Goal: Task Accomplishment & Management: Use online tool/utility

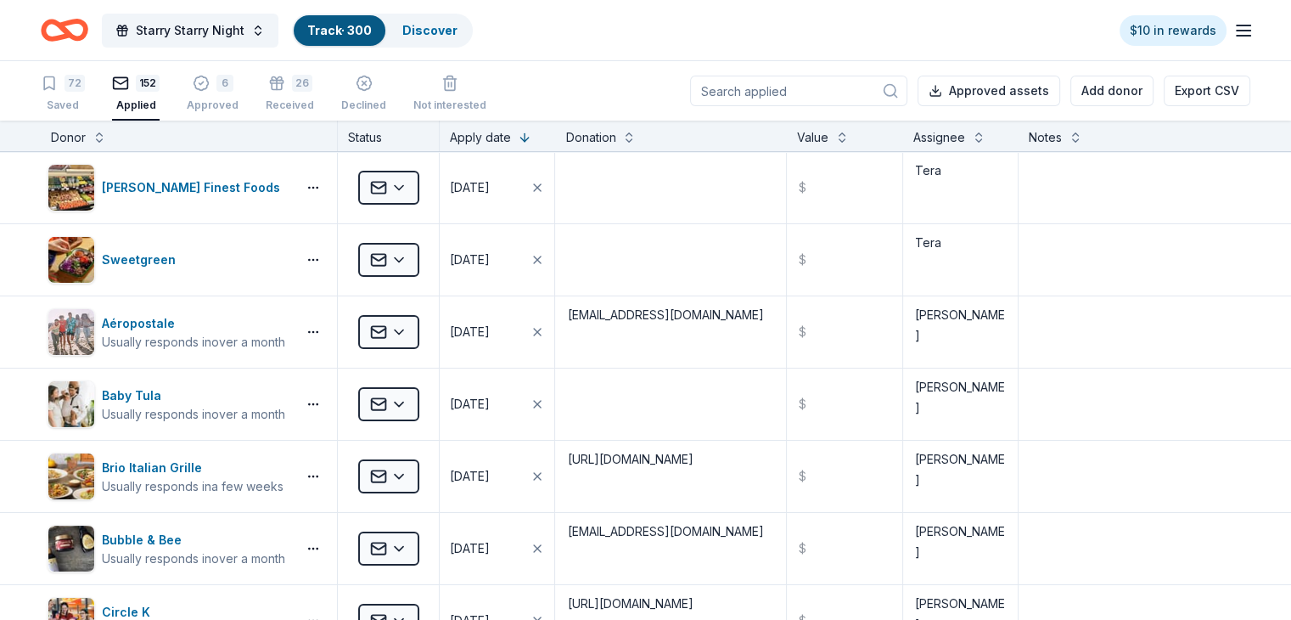
click at [821, 93] on input at bounding box center [798, 91] width 217 height 31
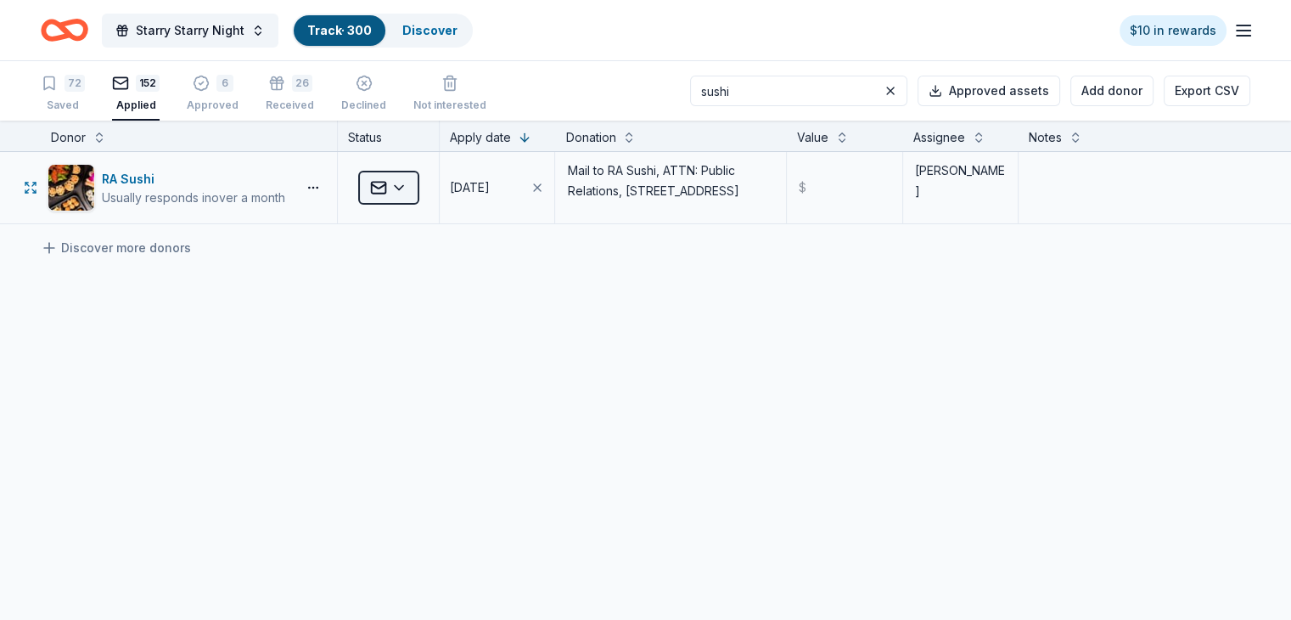
type input "sushi"
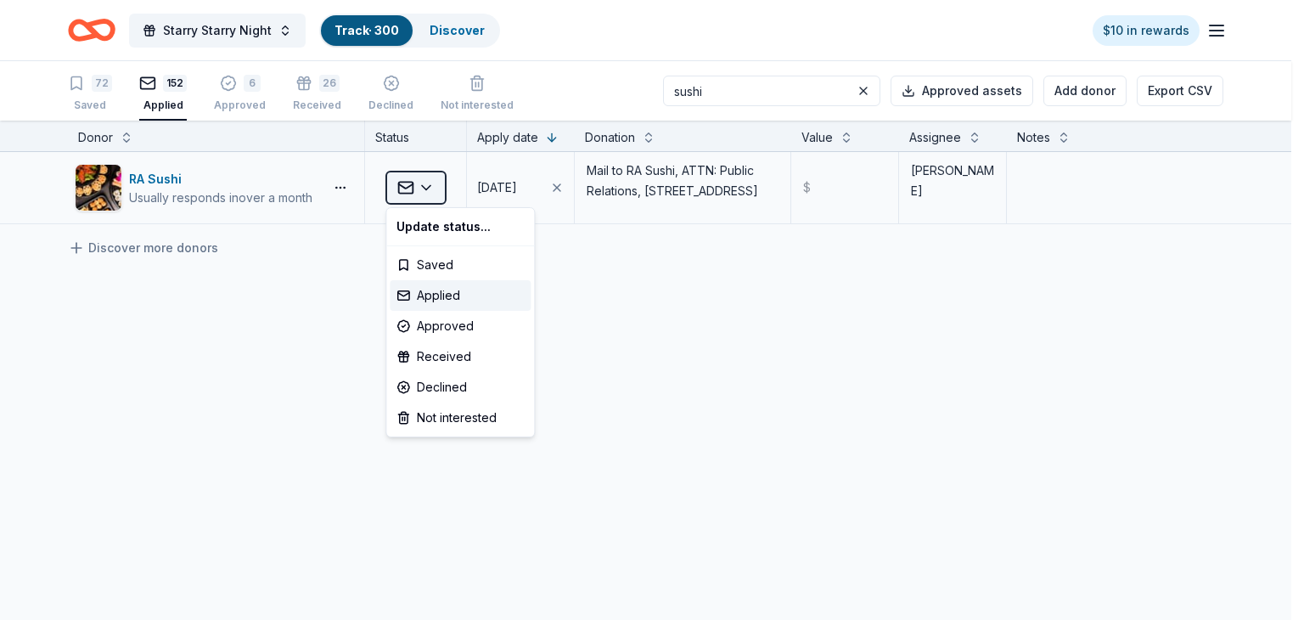
click at [428, 188] on html "Starry Starry Night Track · 300 Discover $10 in rewards 72 Saved 152 Applied 6 …" at bounding box center [652, 310] width 1304 height 620
click at [454, 347] on div "Received" at bounding box center [460, 356] width 141 height 31
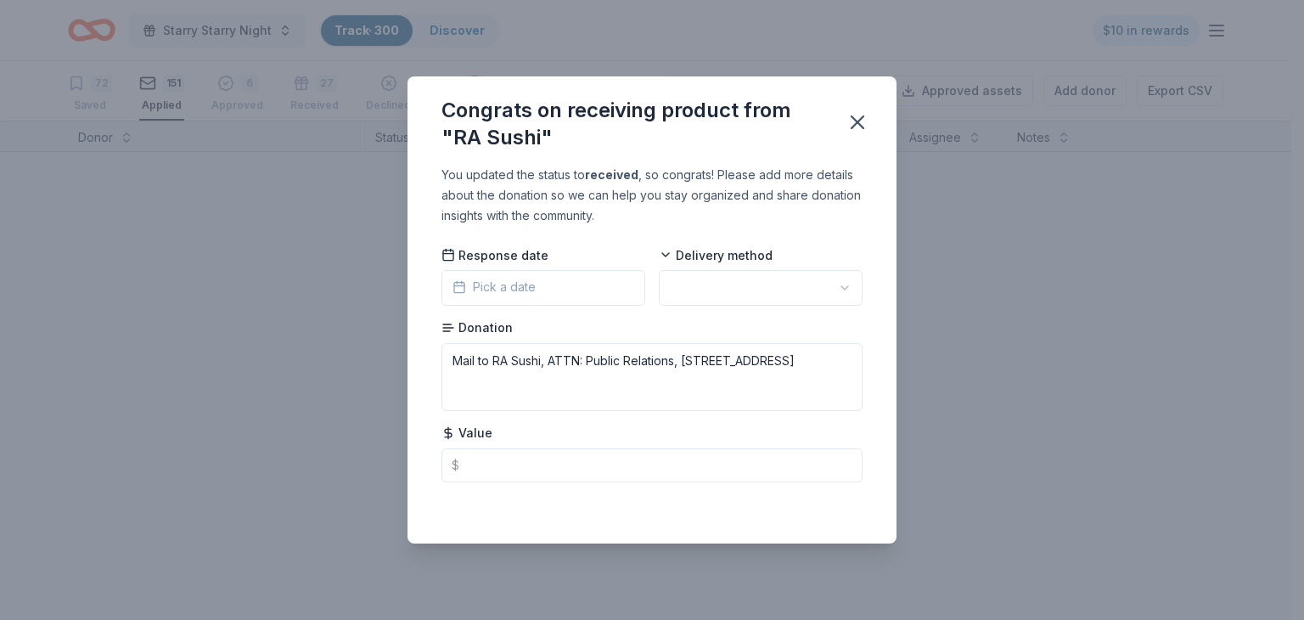
click at [536, 293] on button "Pick a date" at bounding box center [543, 288] width 204 height 36
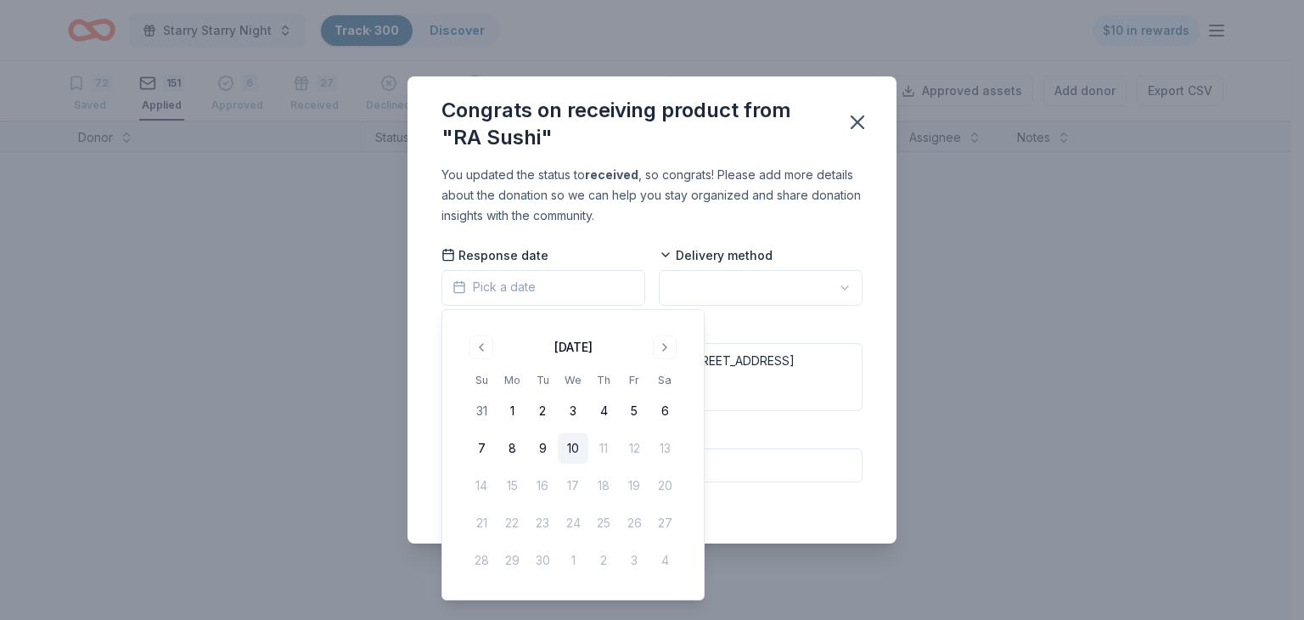
click at [566, 446] on button "10" at bounding box center [573, 448] width 31 height 31
click at [744, 288] on html "Starry Starry Night Track · 300 Discover $10 in rewards 72 Saved 151 Applied 6 …" at bounding box center [652, 310] width 1304 height 620
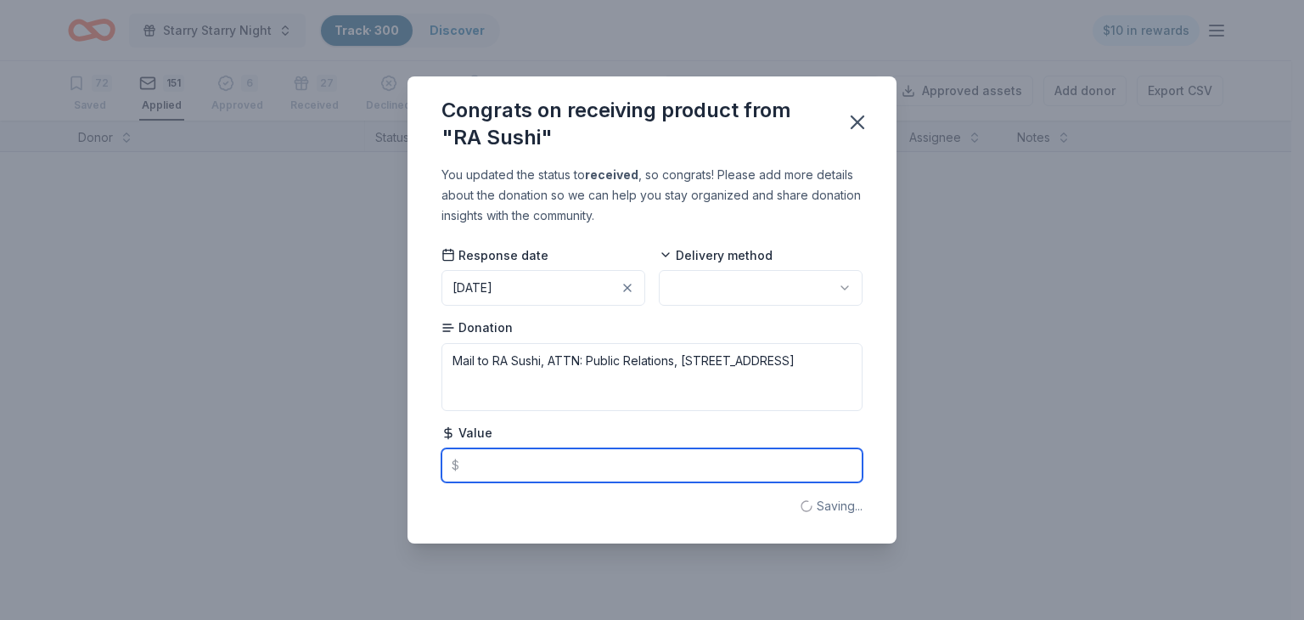
click at [540, 466] on input "text" at bounding box center [651, 465] width 421 height 34
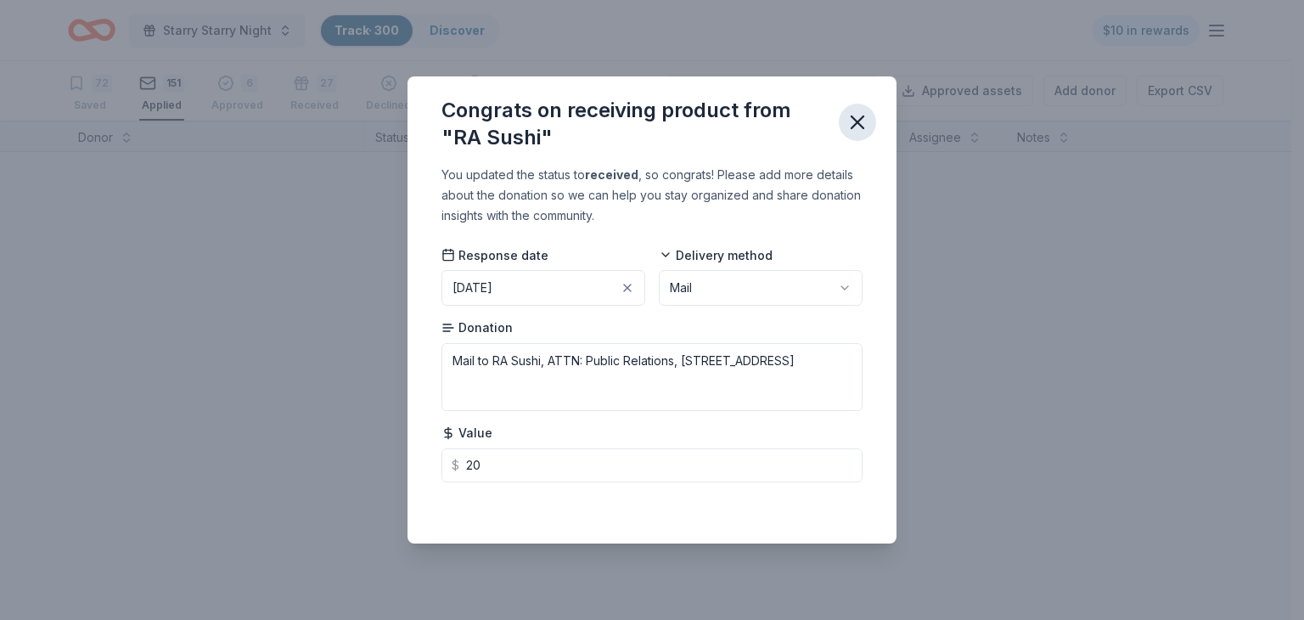
type input "20.00"
click at [858, 129] on icon "button" at bounding box center [857, 122] width 24 height 24
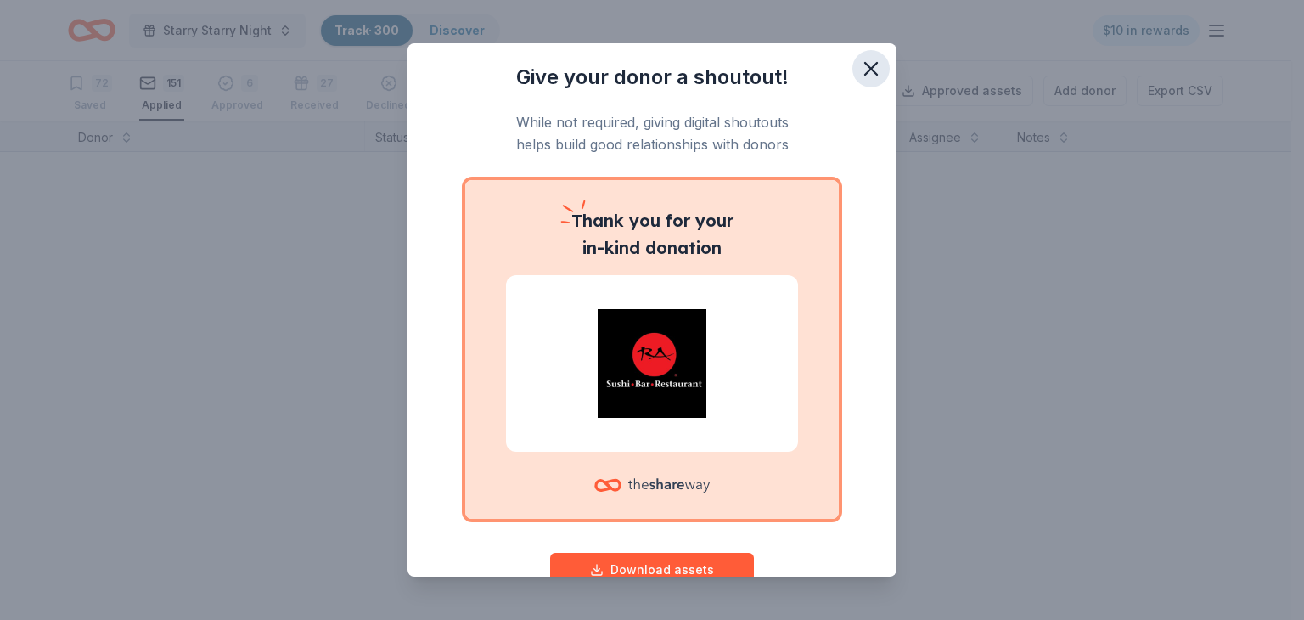
click at [865, 70] on icon "button" at bounding box center [871, 69] width 12 height 12
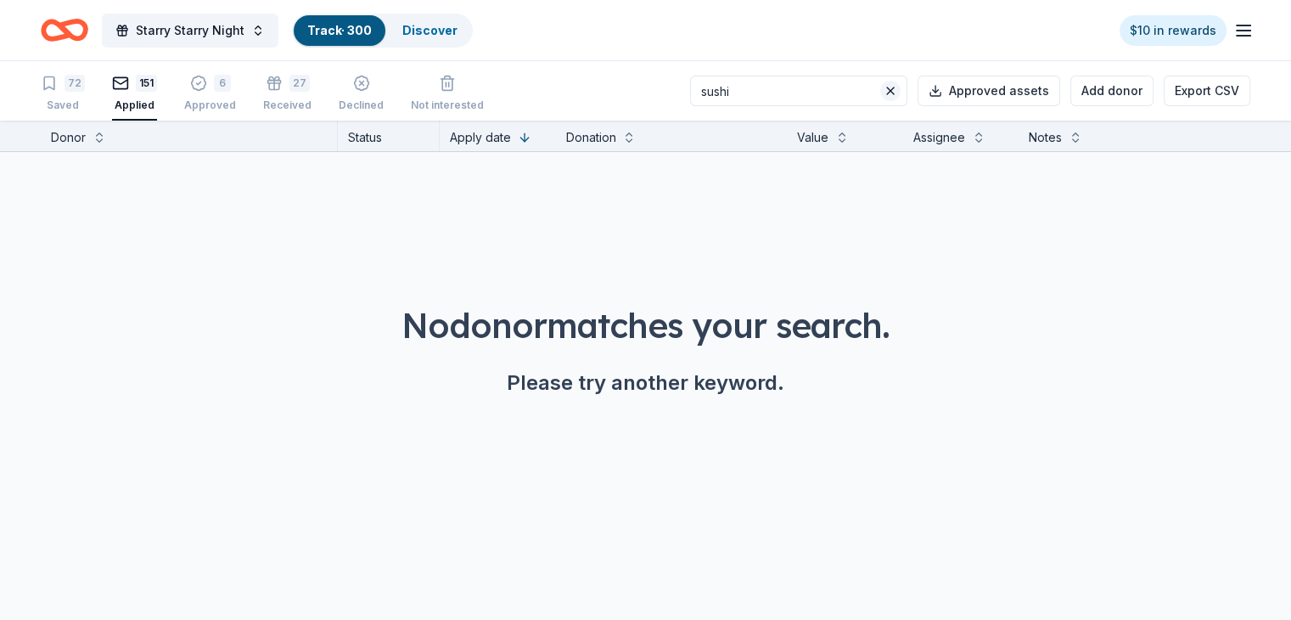
click at [880, 88] on button at bounding box center [890, 91] width 20 height 20
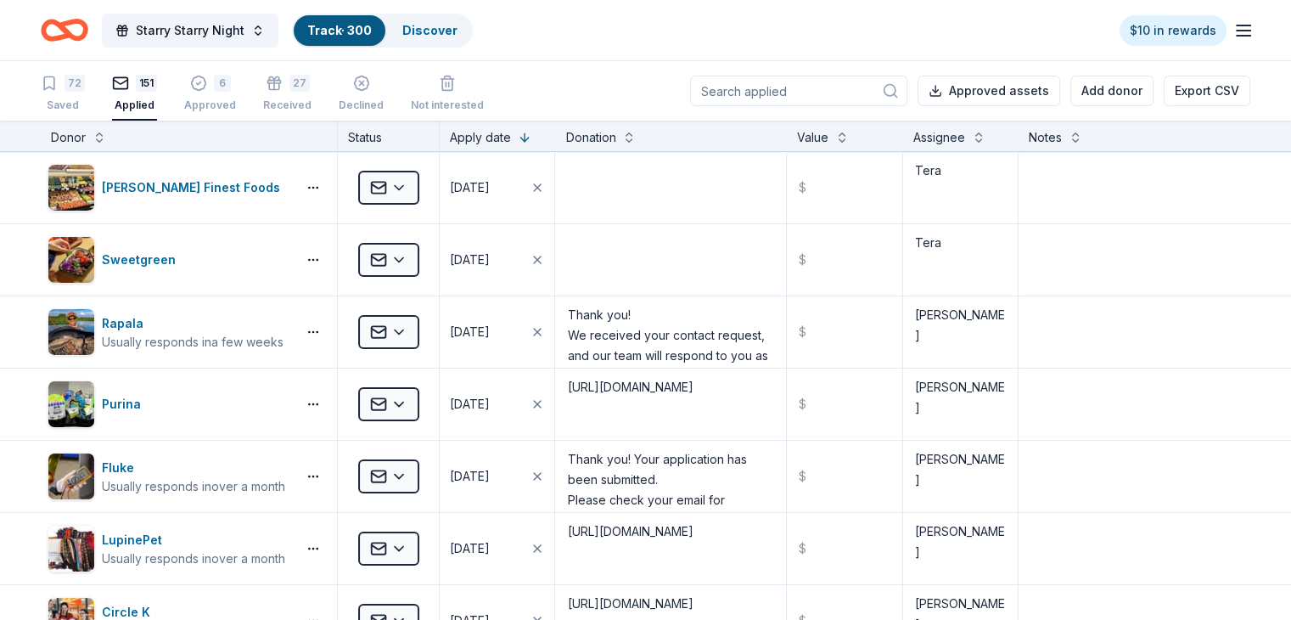
click at [832, 90] on input at bounding box center [798, 91] width 217 height 31
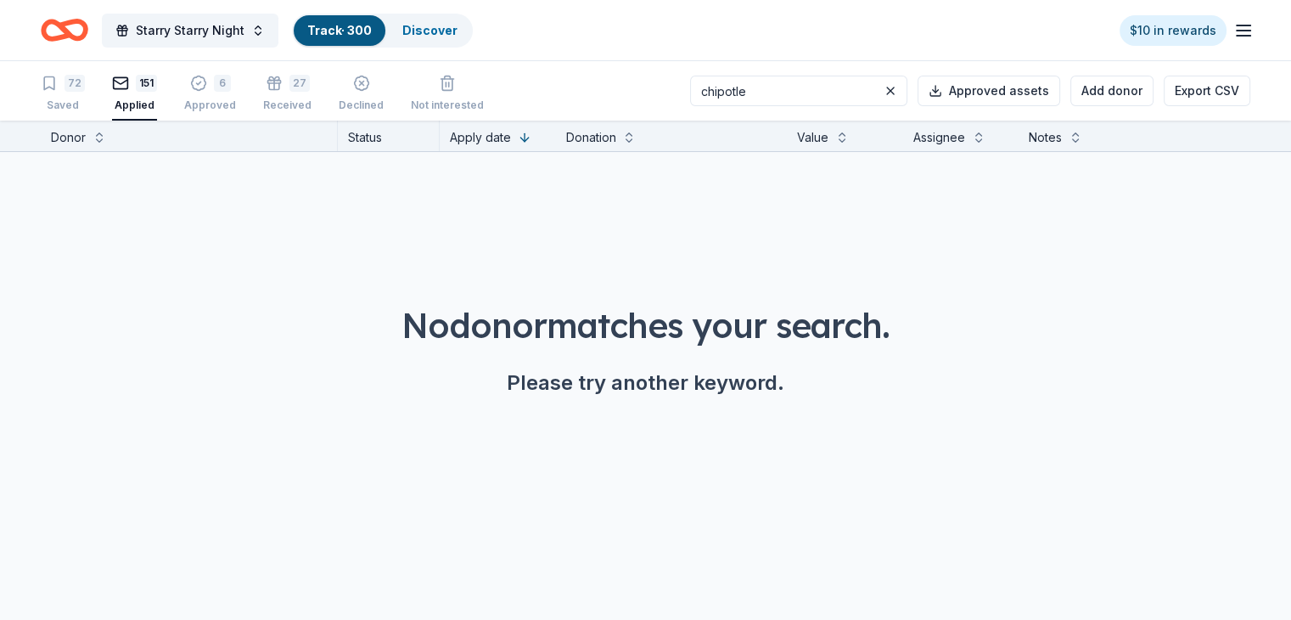
click at [777, 93] on input "chipotle" at bounding box center [798, 91] width 217 height 31
type input "chipotle"
